Goal: Information Seeking & Learning: Check status

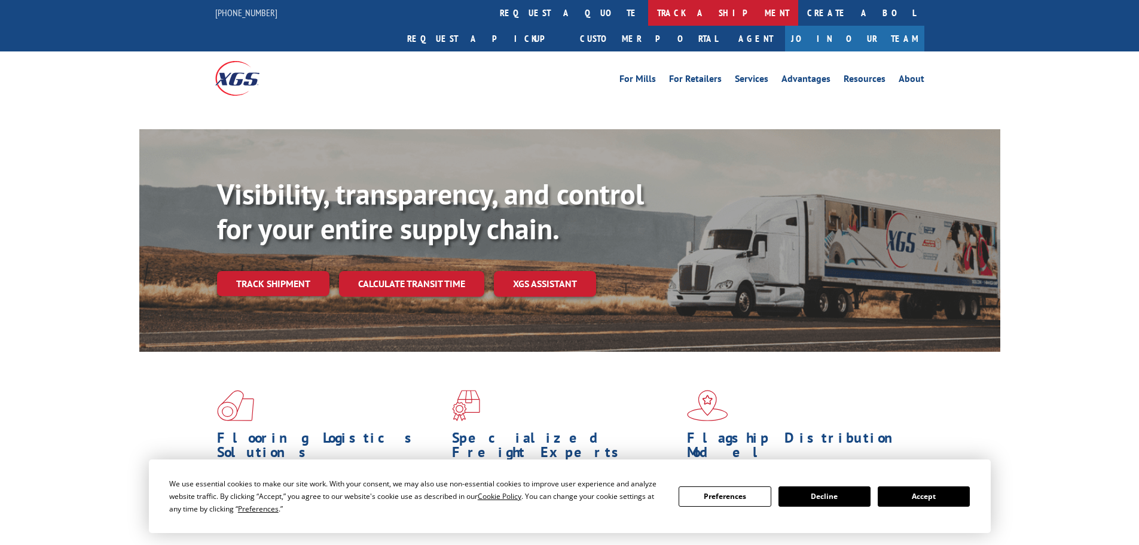
click at [648, 6] on link "track a shipment" at bounding box center [723, 13] width 150 height 26
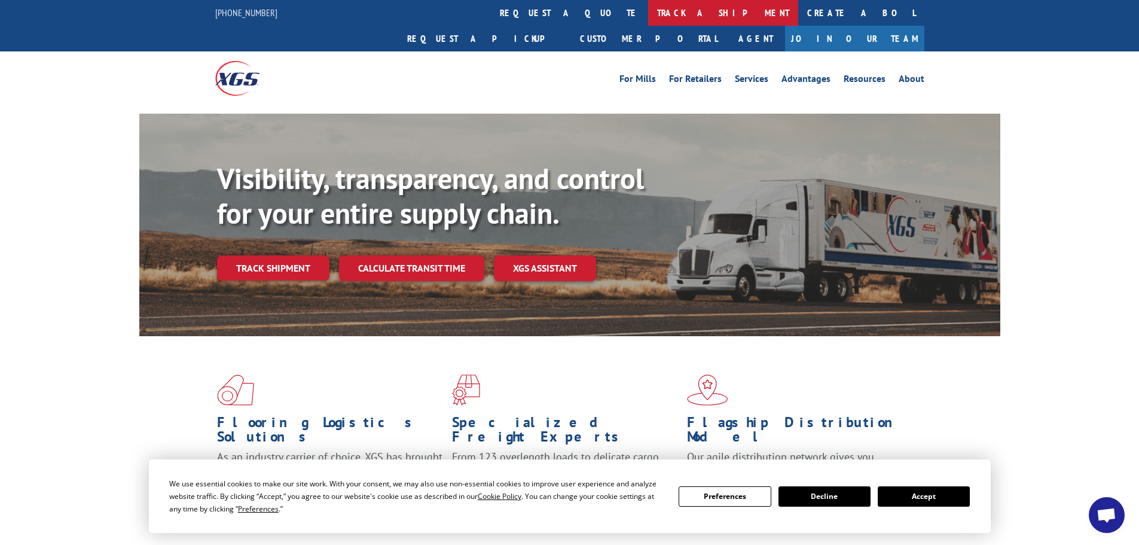
click at [648, 13] on link "track a shipment" at bounding box center [723, 13] width 150 height 26
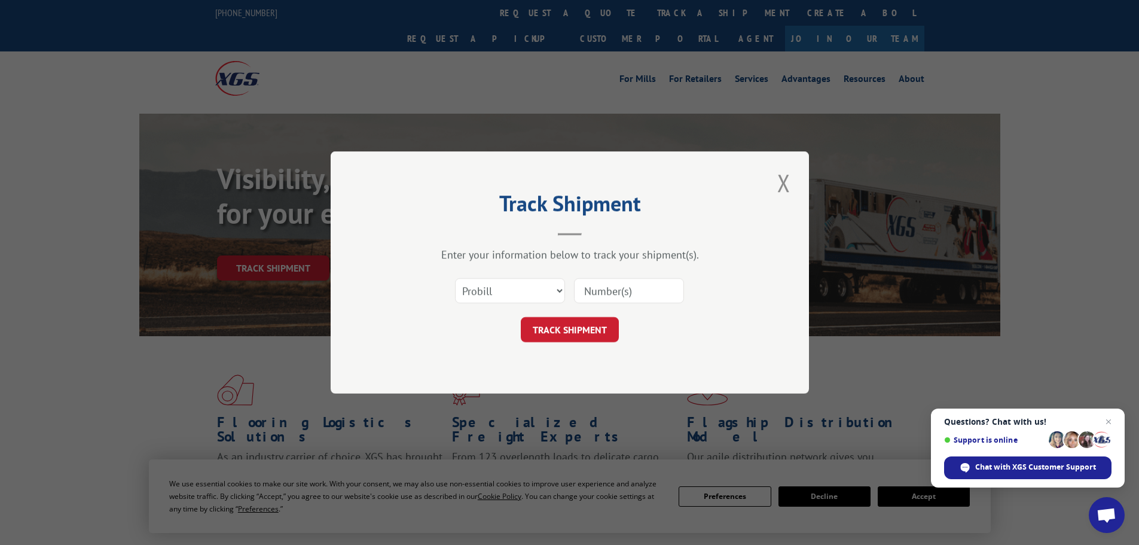
click at [624, 287] on input at bounding box center [629, 290] width 110 height 25
paste input "17463055"
type input "17463055"
click at [601, 331] on button "TRACK SHIPMENT" at bounding box center [570, 329] width 98 height 25
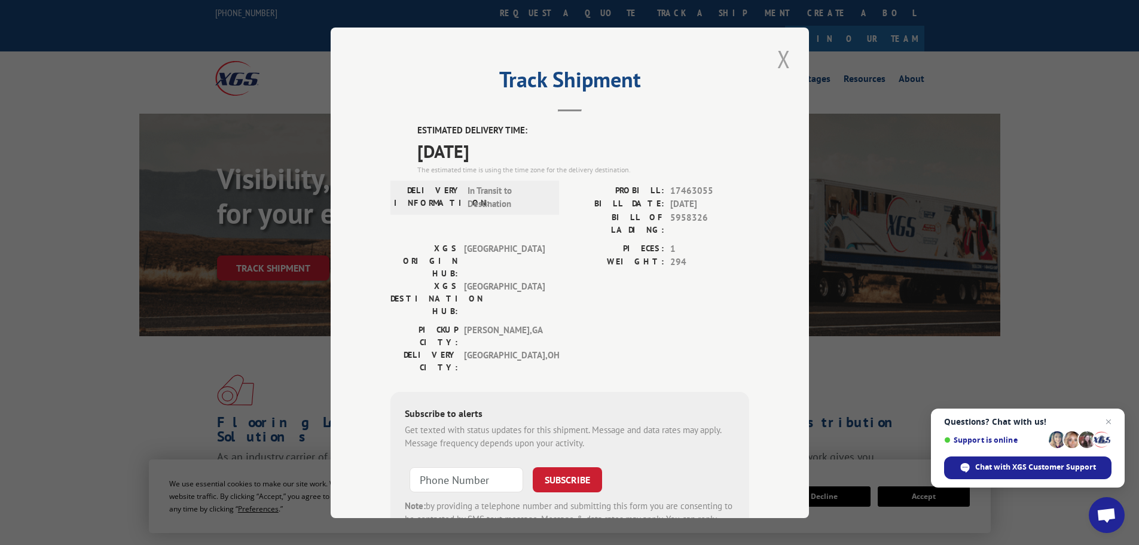
click at [780, 60] on button "Close modal" at bounding box center [784, 58] width 20 height 33
